Goal: Navigation & Orientation: Find specific page/section

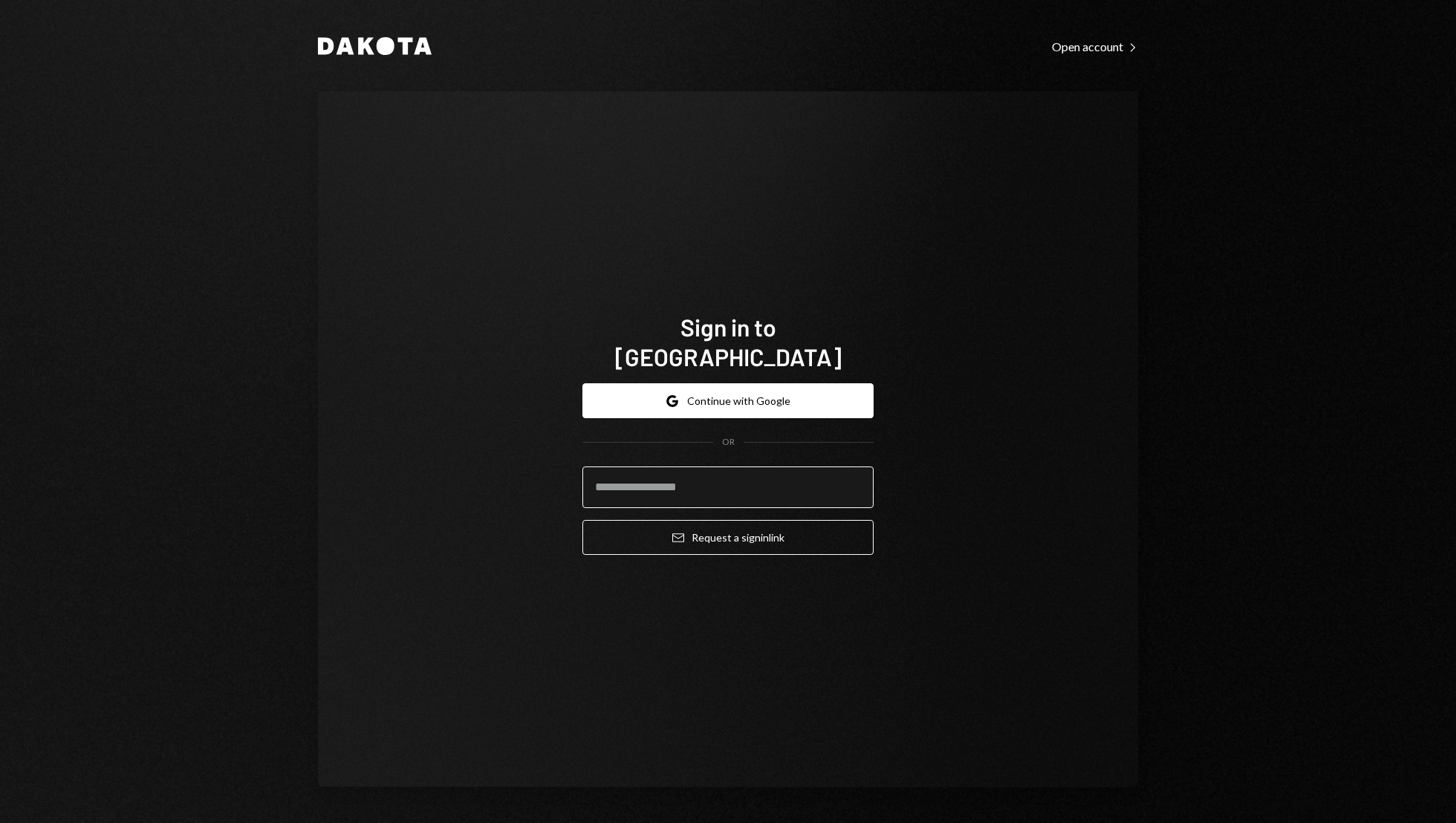
click at [729, 476] on input "email" at bounding box center [727, 487] width 291 height 41
type input "**********"
click at [582, 520] on button "Email Request a sign in link" at bounding box center [727, 537] width 291 height 35
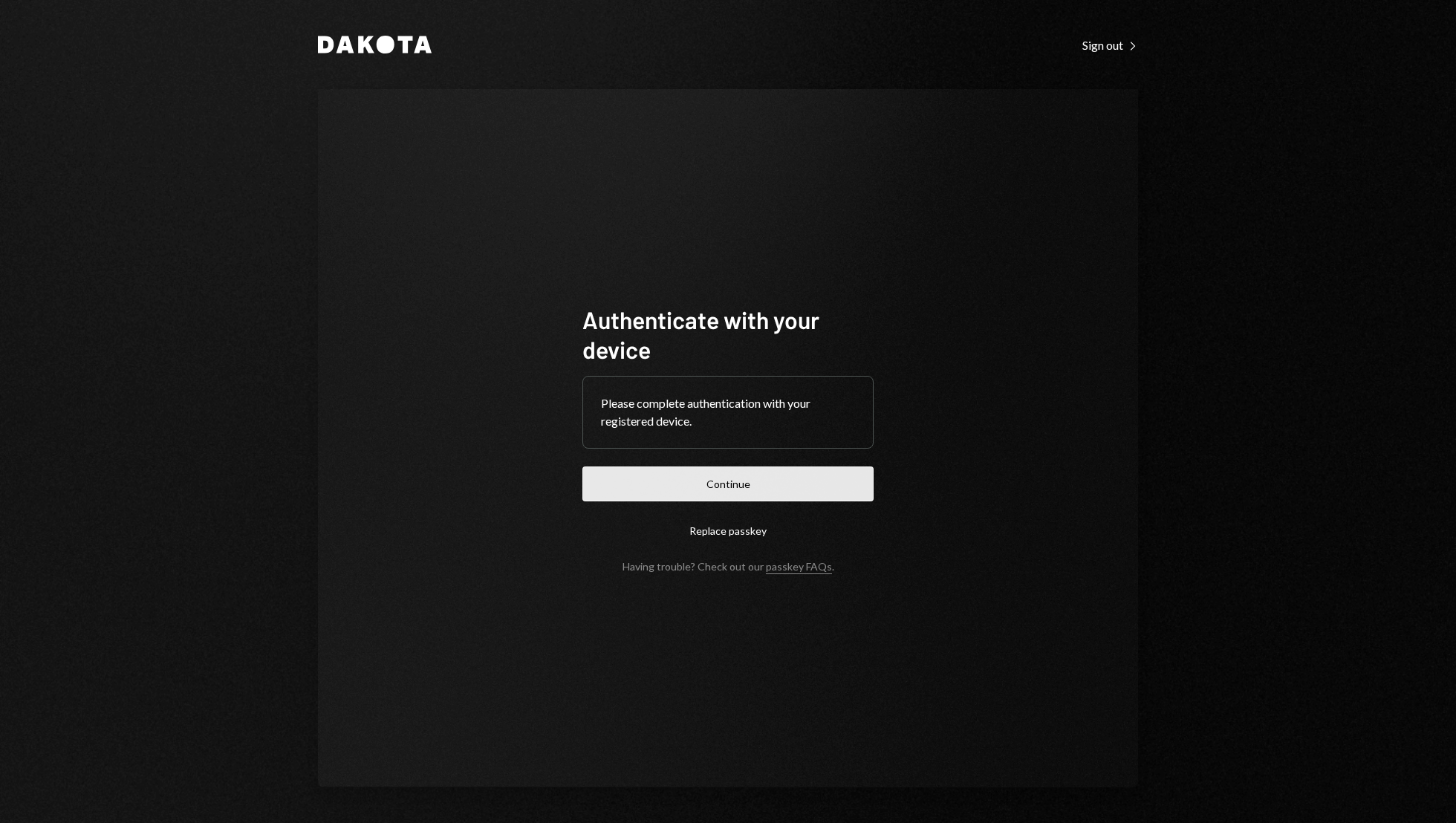
click at [811, 484] on button "Continue" at bounding box center [727, 484] width 291 height 35
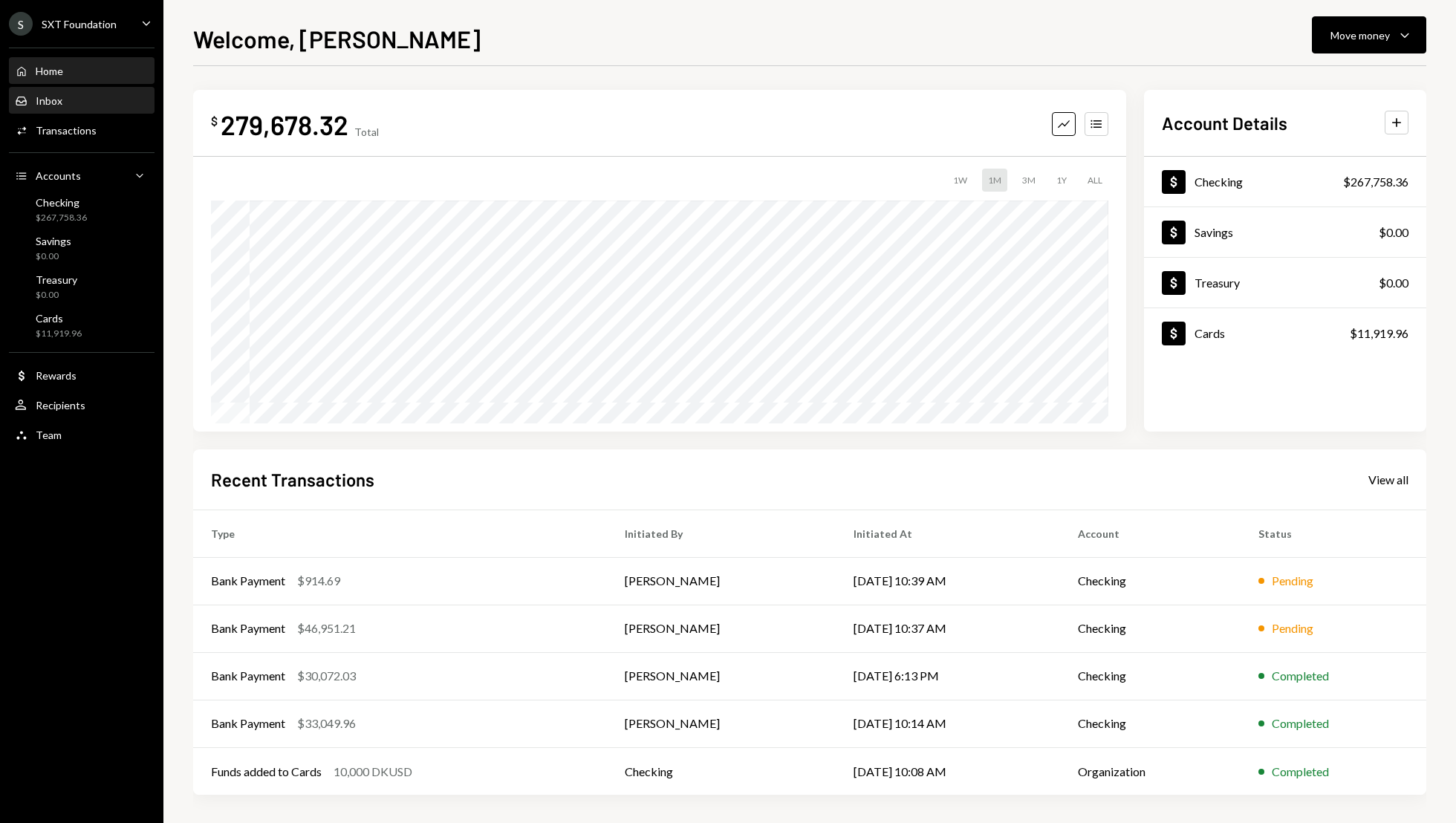
click at [76, 103] on div "Inbox Inbox" at bounding box center [81, 100] width 133 height 13
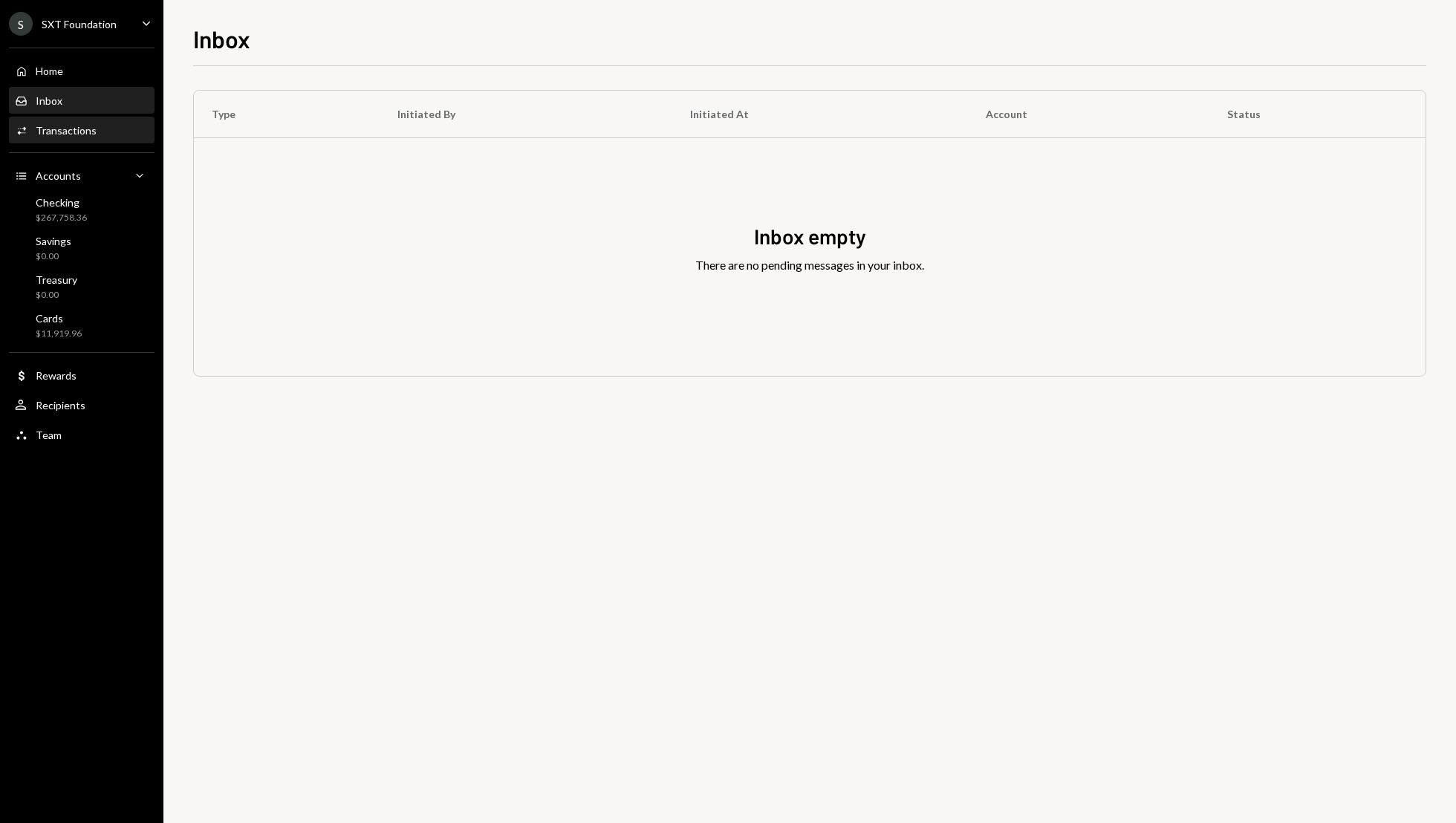
click at [85, 133] on div "Transactions" at bounding box center [66, 131] width 61 height 13
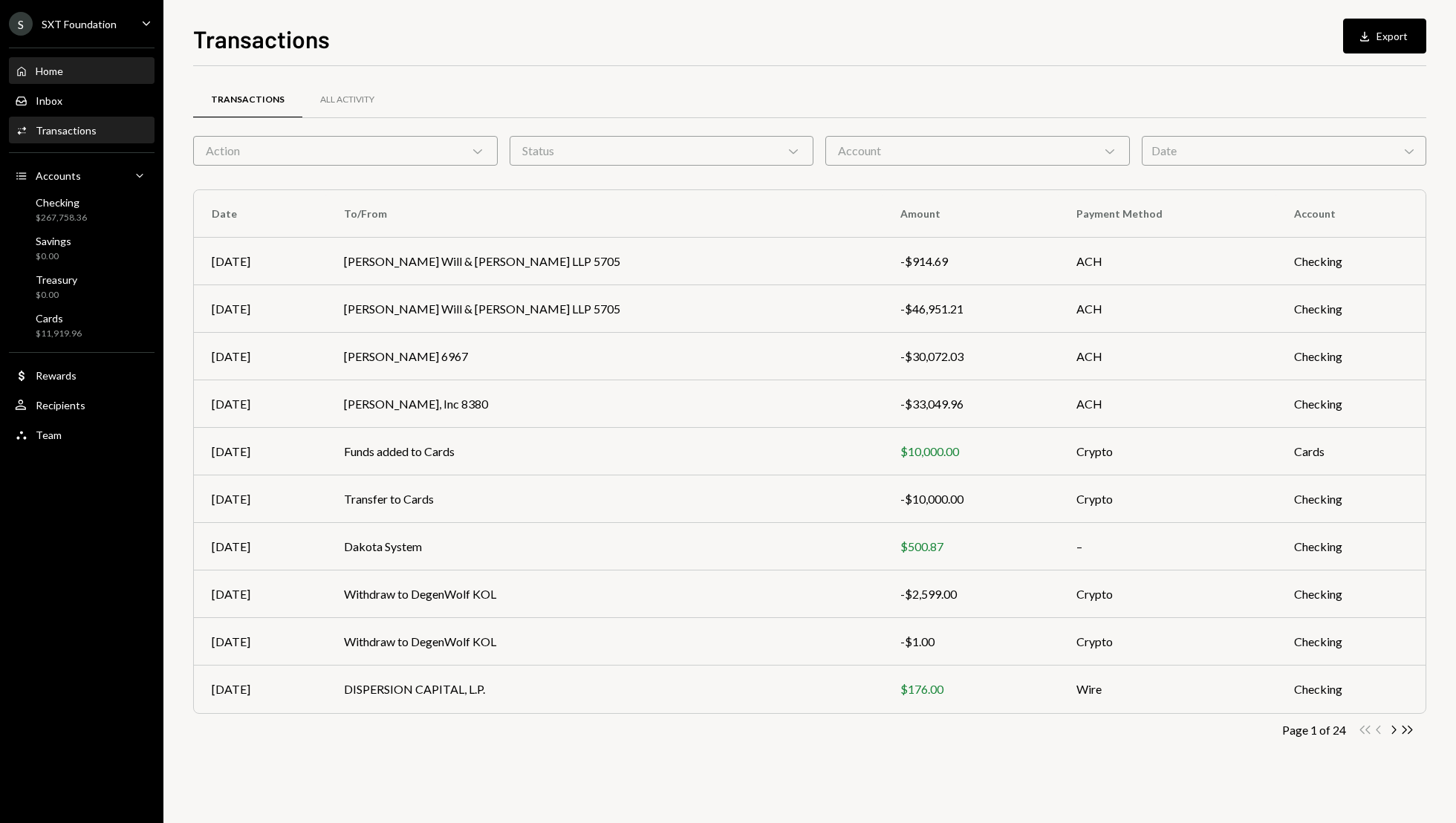
click at [51, 67] on div "Home" at bounding box center [49, 71] width 28 height 13
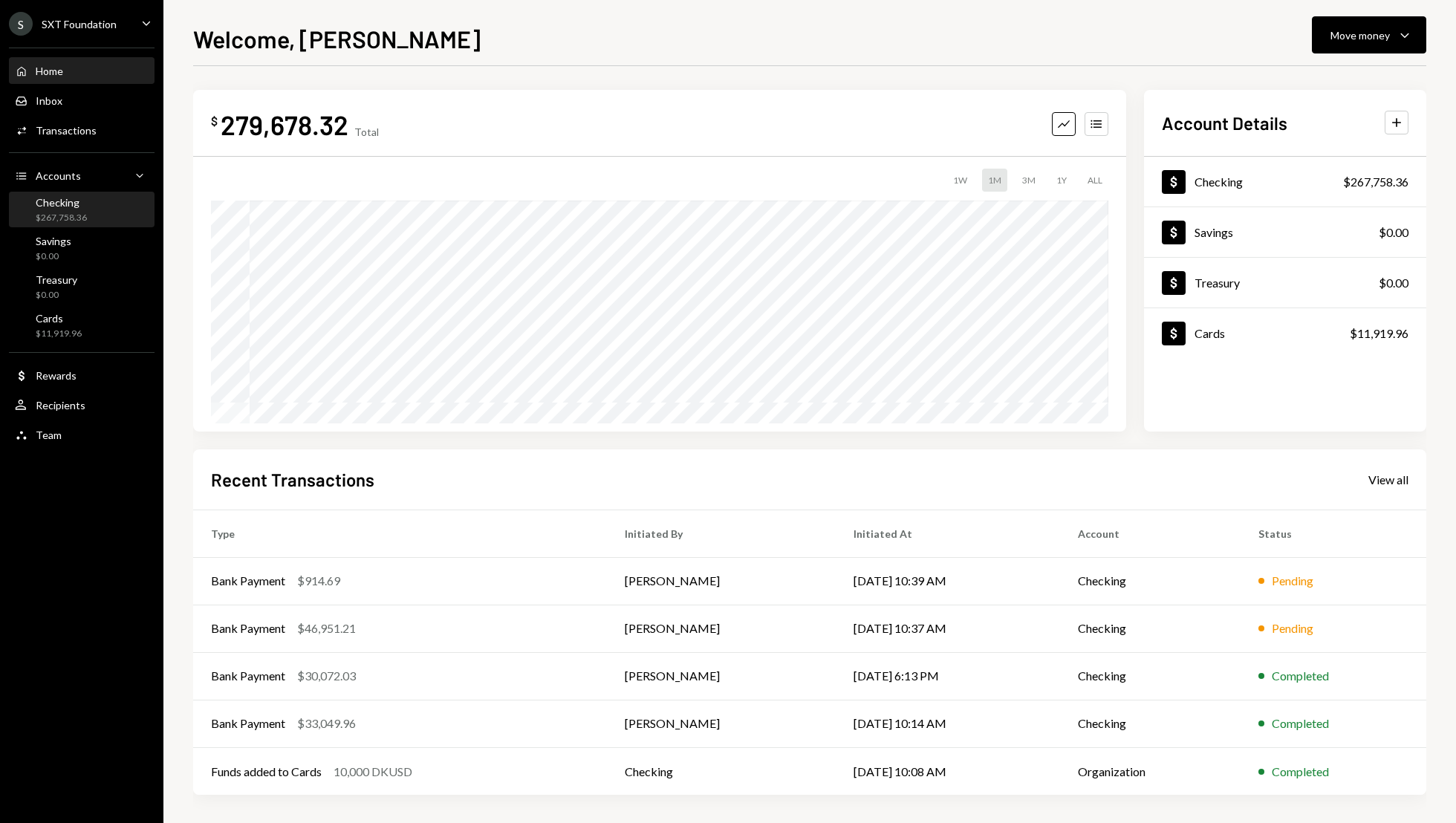
click at [76, 206] on div "Checking" at bounding box center [61, 202] width 51 height 13
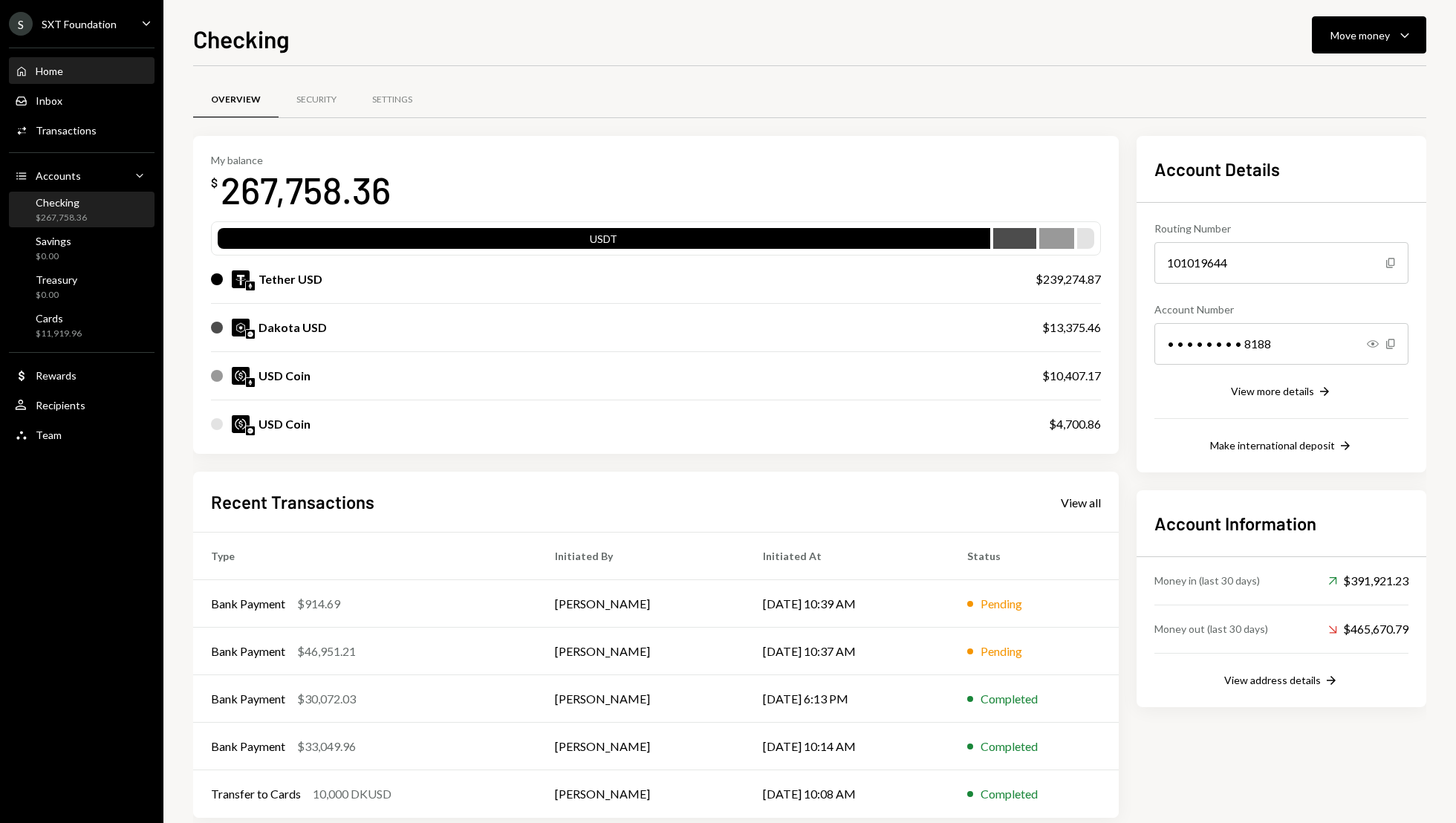
click at [57, 65] on div "Home" at bounding box center [49, 71] width 28 height 13
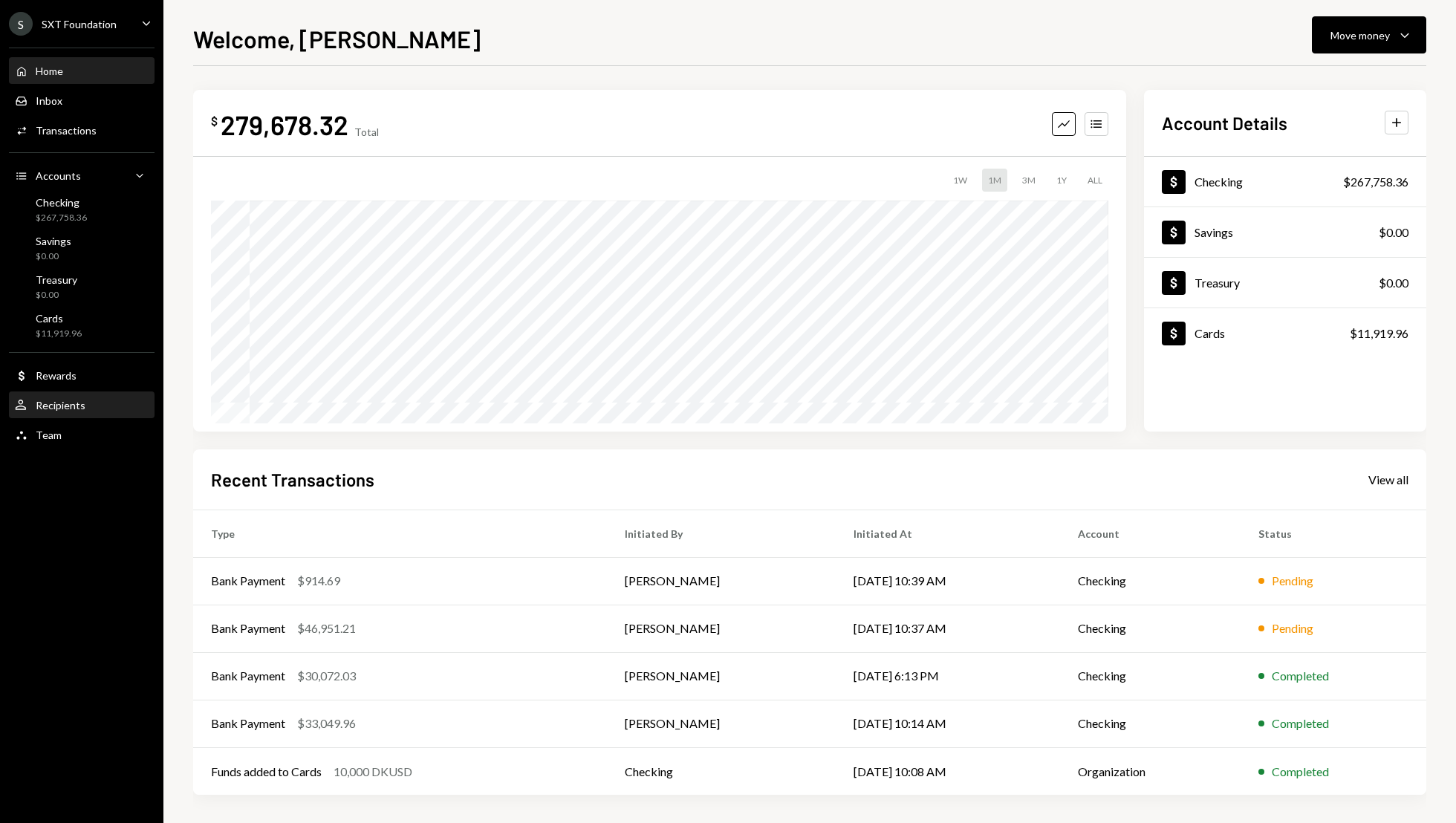
click at [73, 399] on div "Recipients" at bounding box center [61, 405] width 50 height 13
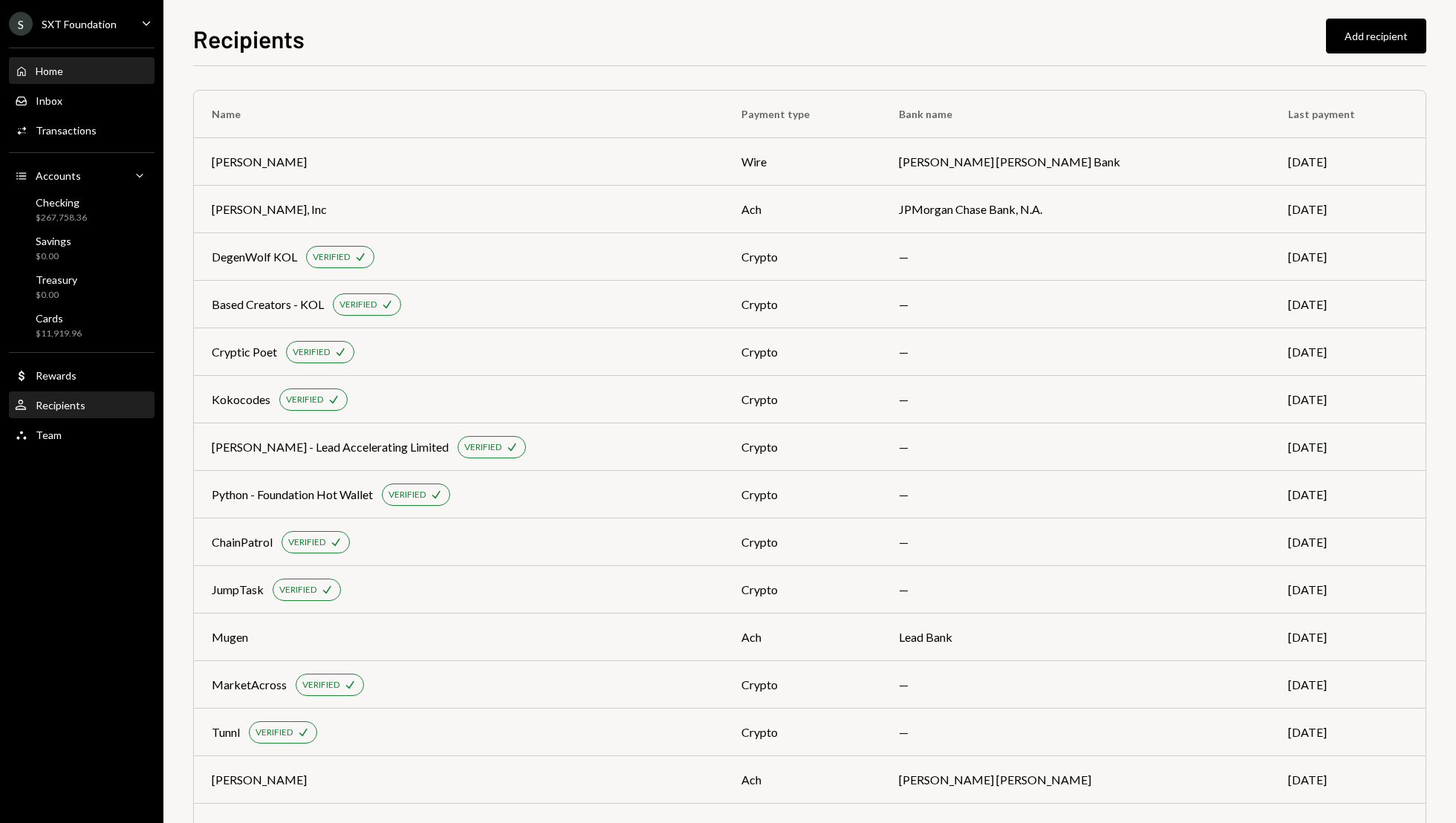
click at [81, 66] on div "Home Home" at bounding box center [81, 71] width 133 height 13
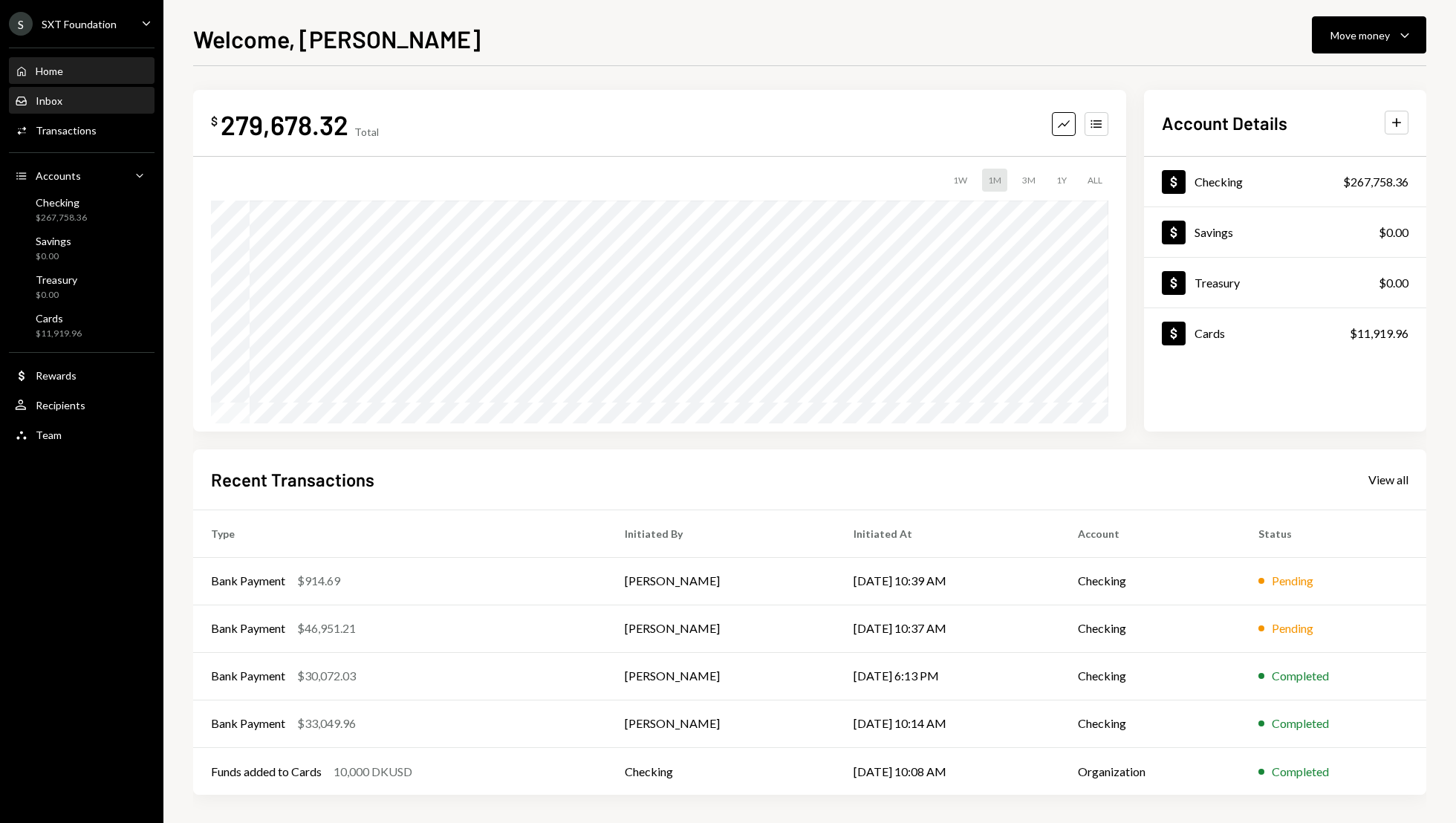
click at [78, 107] on div "Inbox Inbox" at bounding box center [81, 101] width 133 height 25
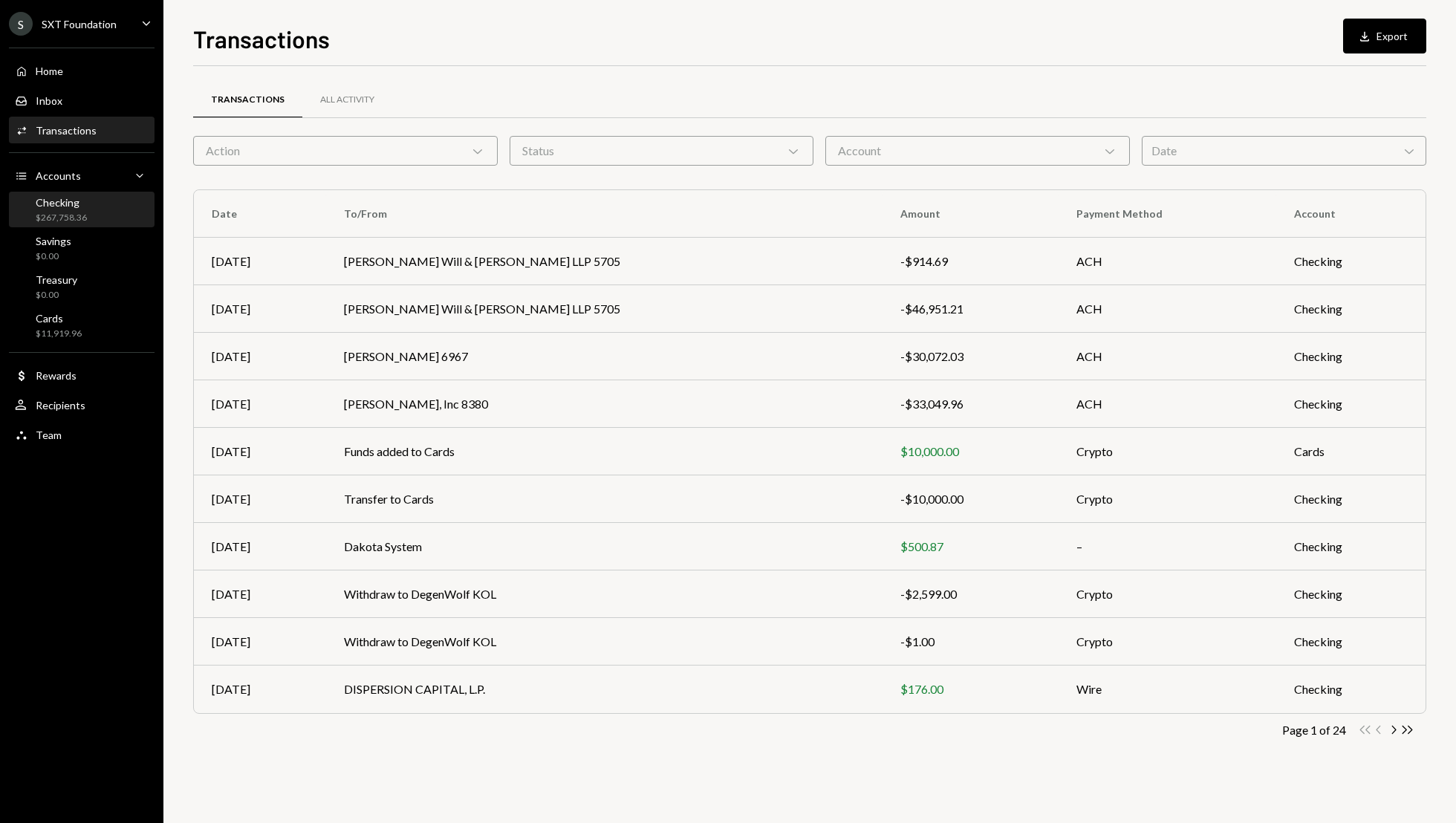
click at [72, 205] on div "Checking" at bounding box center [61, 202] width 51 height 13
